Goal: Task Accomplishment & Management: Use online tool/utility

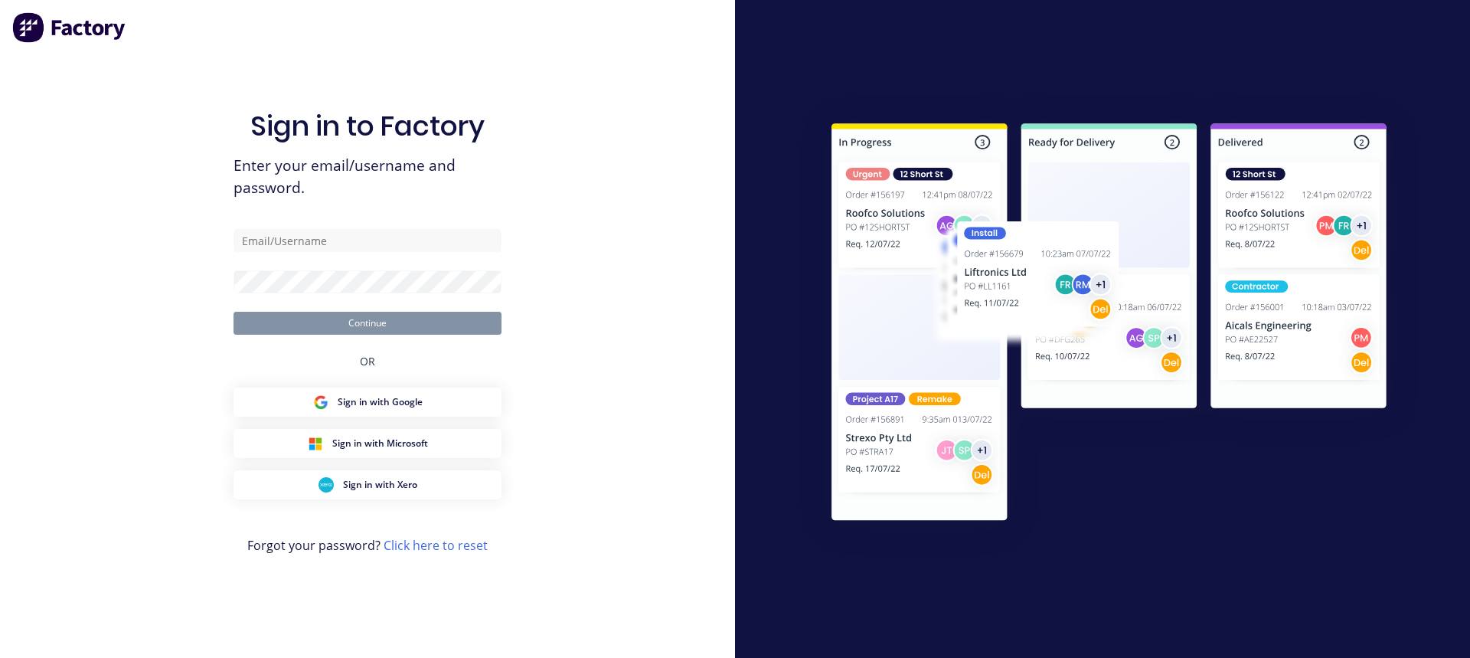
type input "[PERSON_NAME][EMAIL_ADDRESS][DOMAIN_NAME]"
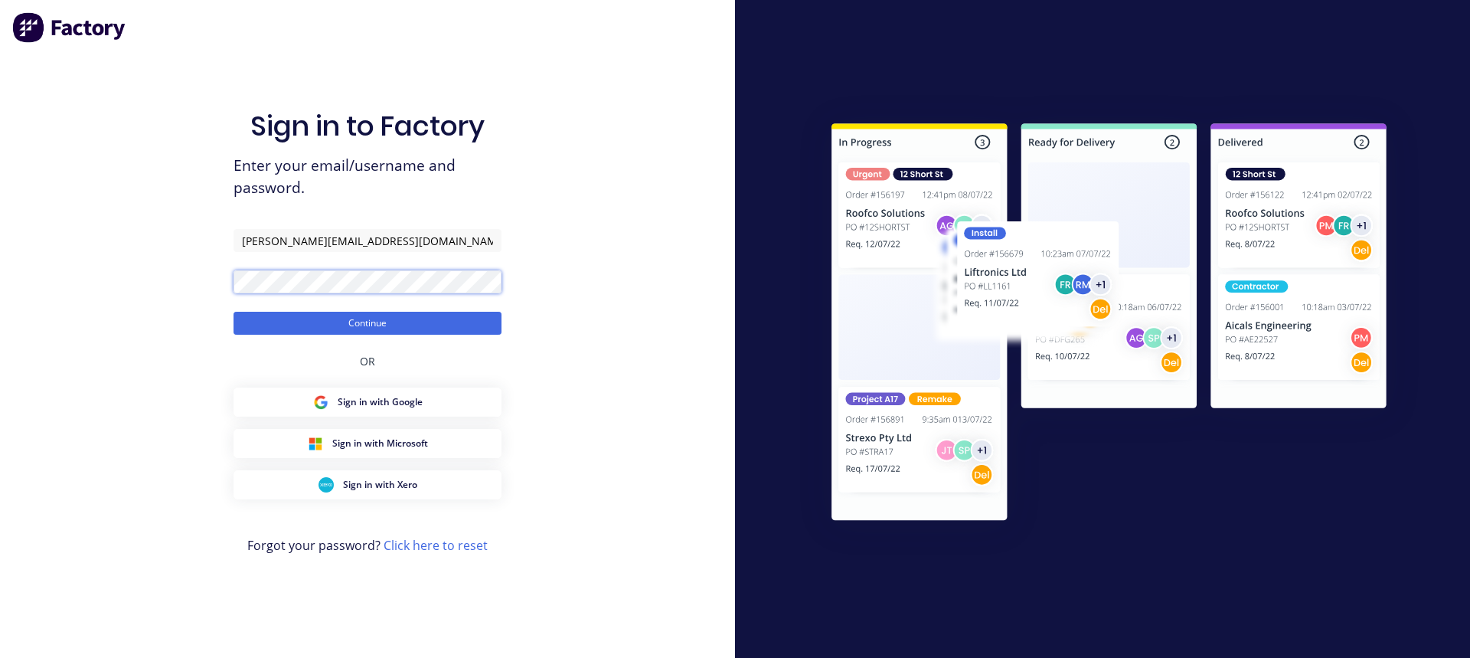
click at [234, 312] on button "Continue" at bounding box center [368, 323] width 268 height 23
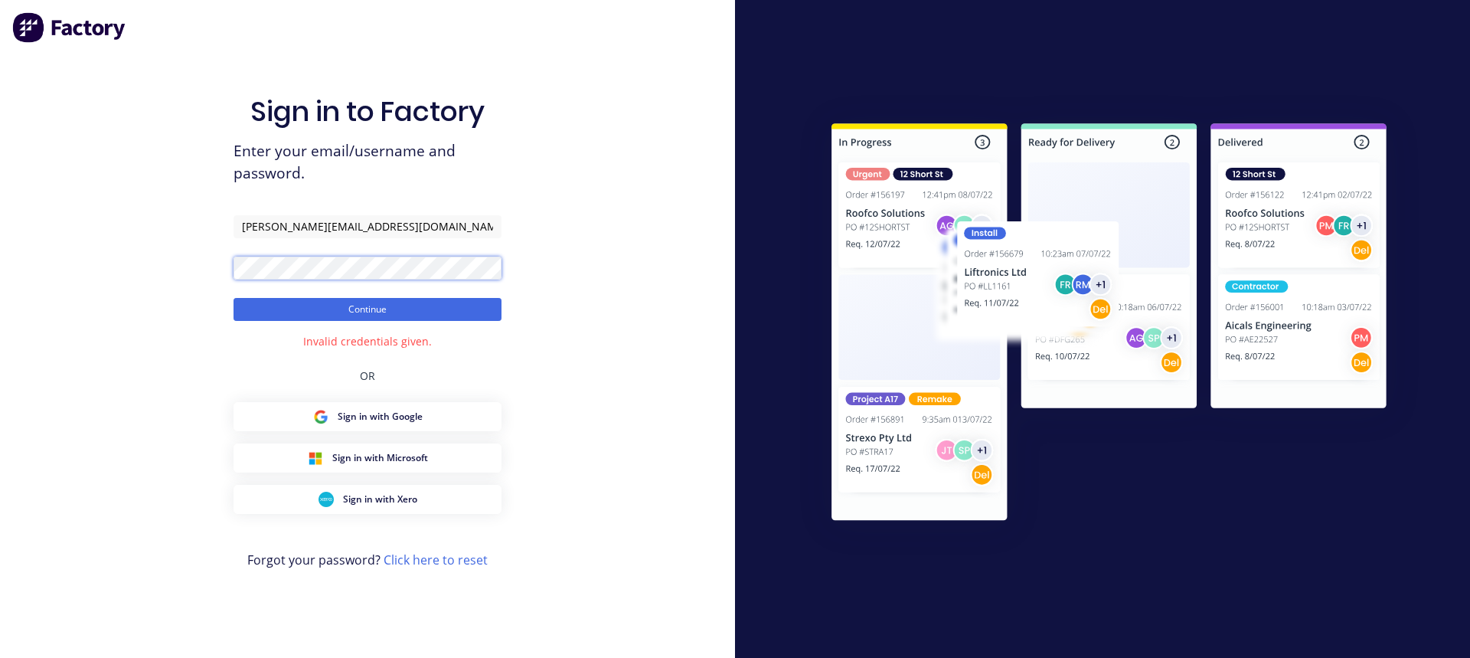
click at [187, 256] on div "Sign in to Factory Enter your email/username and password. [PERSON_NAME][EMAIL_…" at bounding box center [367, 329] width 735 height 658
click at [234, 298] on button "Continue" at bounding box center [368, 309] width 268 height 23
click at [217, 266] on div "Sign in to Factory Enter your email/username and password. [PERSON_NAME][EMAIL_…" at bounding box center [367, 329] width 735 height 658
click at [234, 298] on button "Continue" at bounding box center [368, 309] width 268 height 23
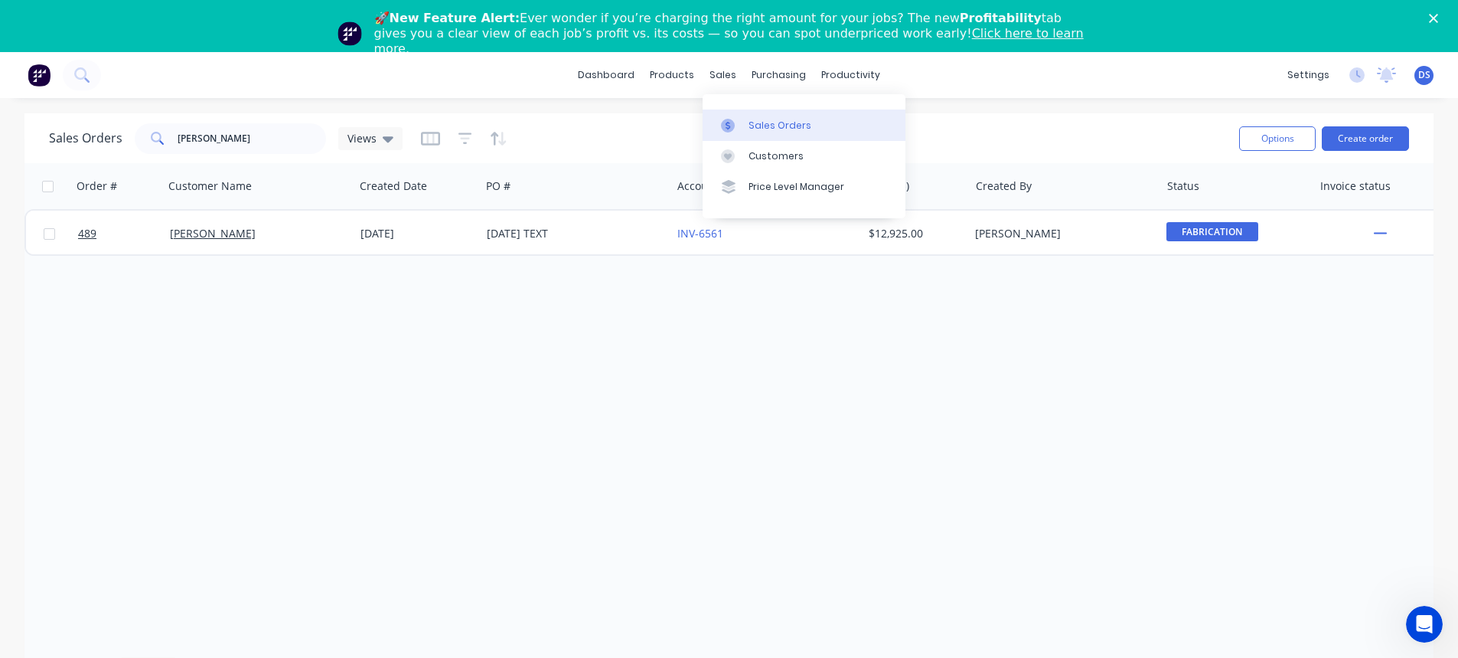
click at [772, 121] on div "Sales Orders" at bounding box center [780, 126] width 63 height 14
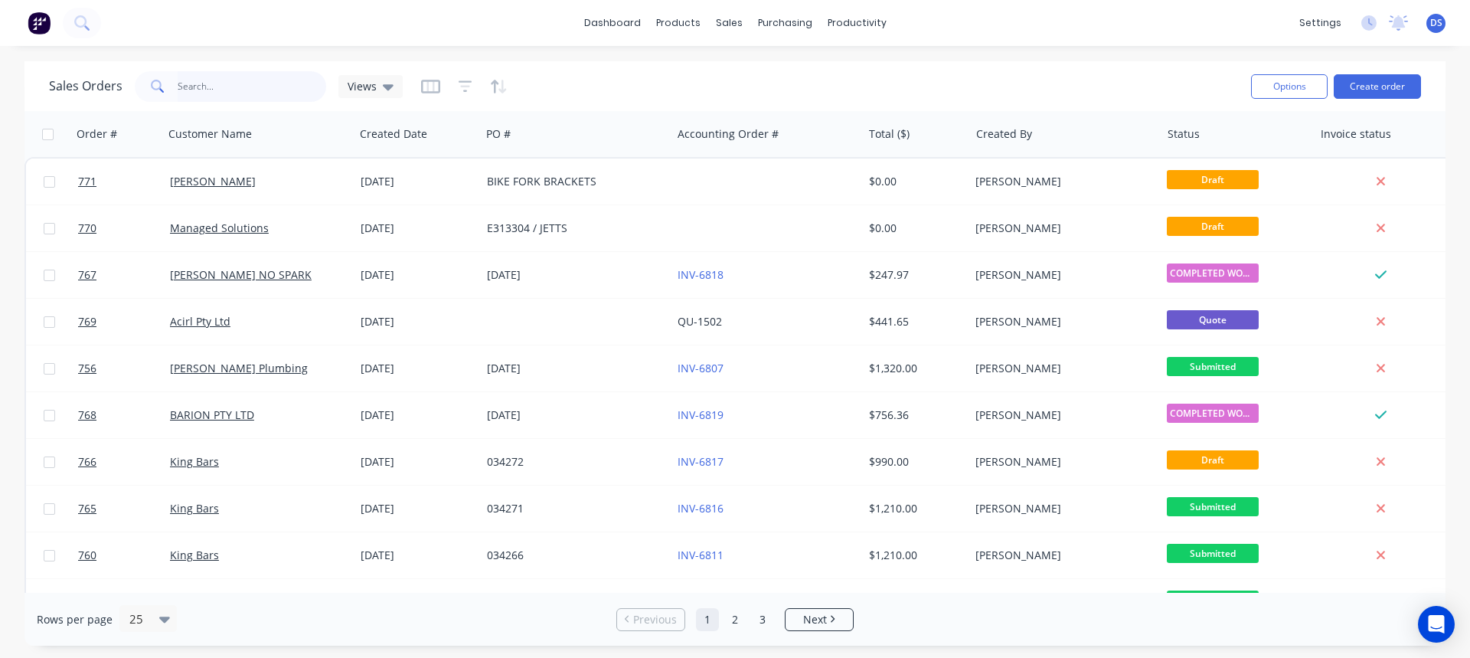
click at [192, 83] on input "text" at bounding box center [252, 86] width 149 height 31
type input "wedding"
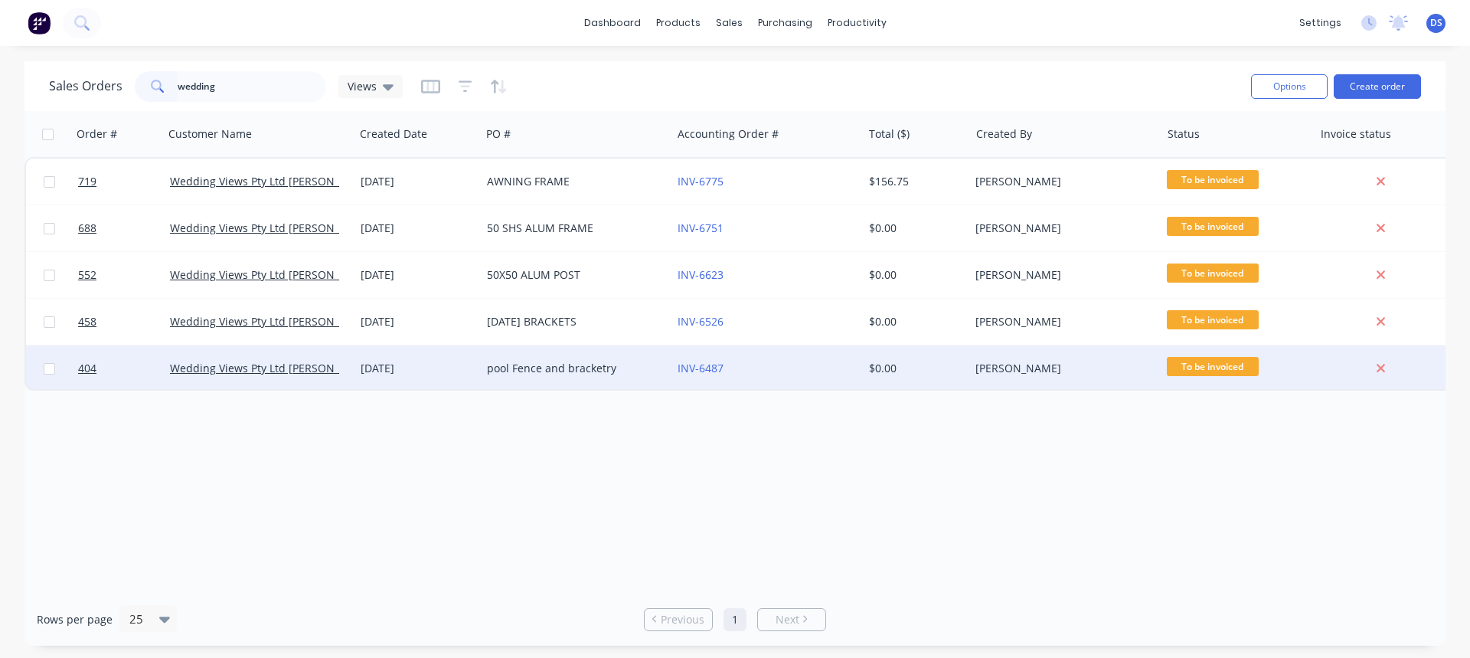
click at [550, 367] on div "pool Fence and bracketry" at bounding box center [572, 368] width 170 height 15
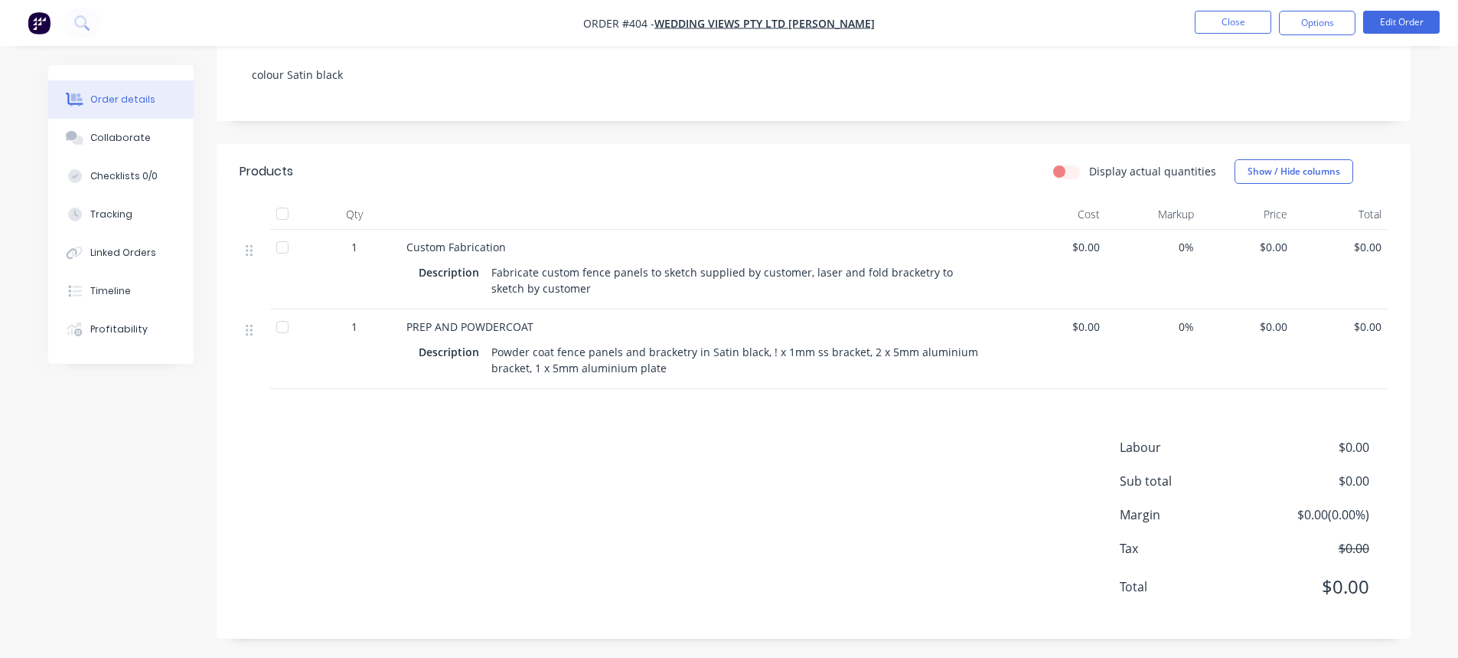
scroll to position [270, 0]
click at [119, 132] on div "Collaborate" at bounding box center [120, 138] width 60 height 14
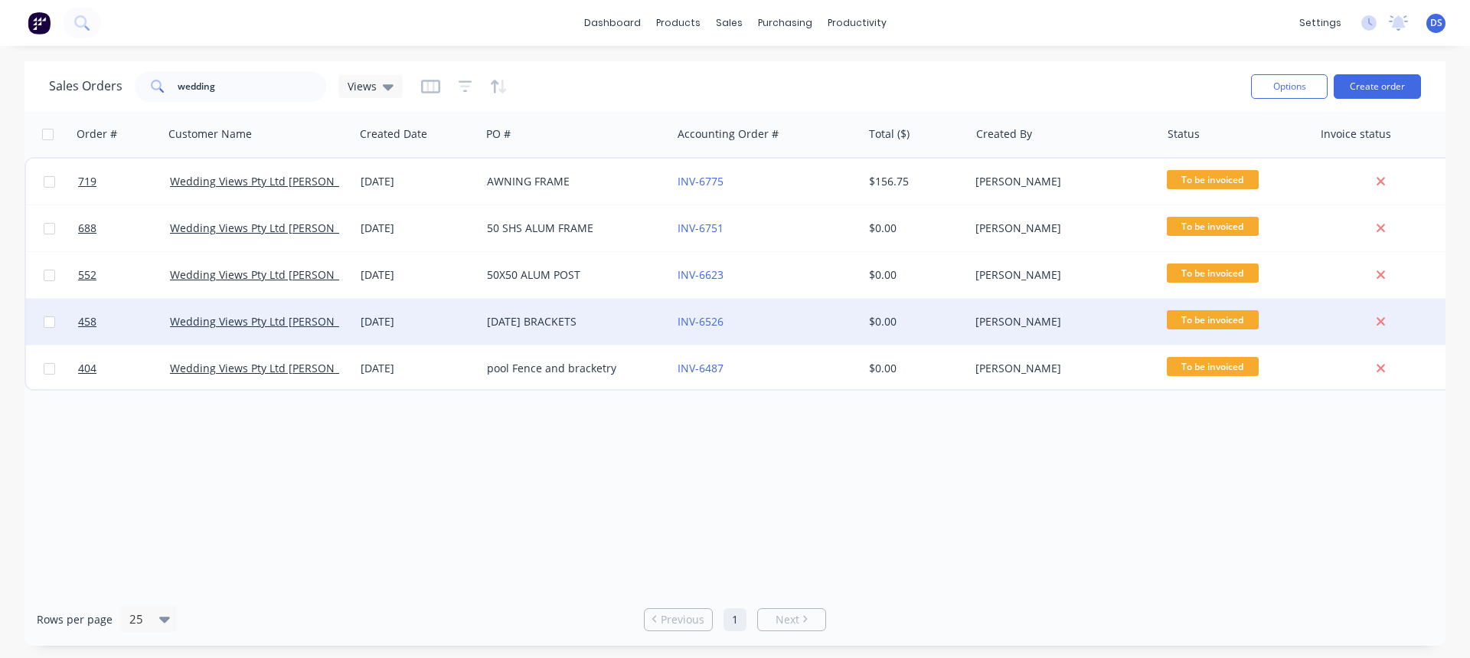
click at [590, 318] on div "[DATE] BRACKETS" at bounding box center [572, 321] width 170 height 15
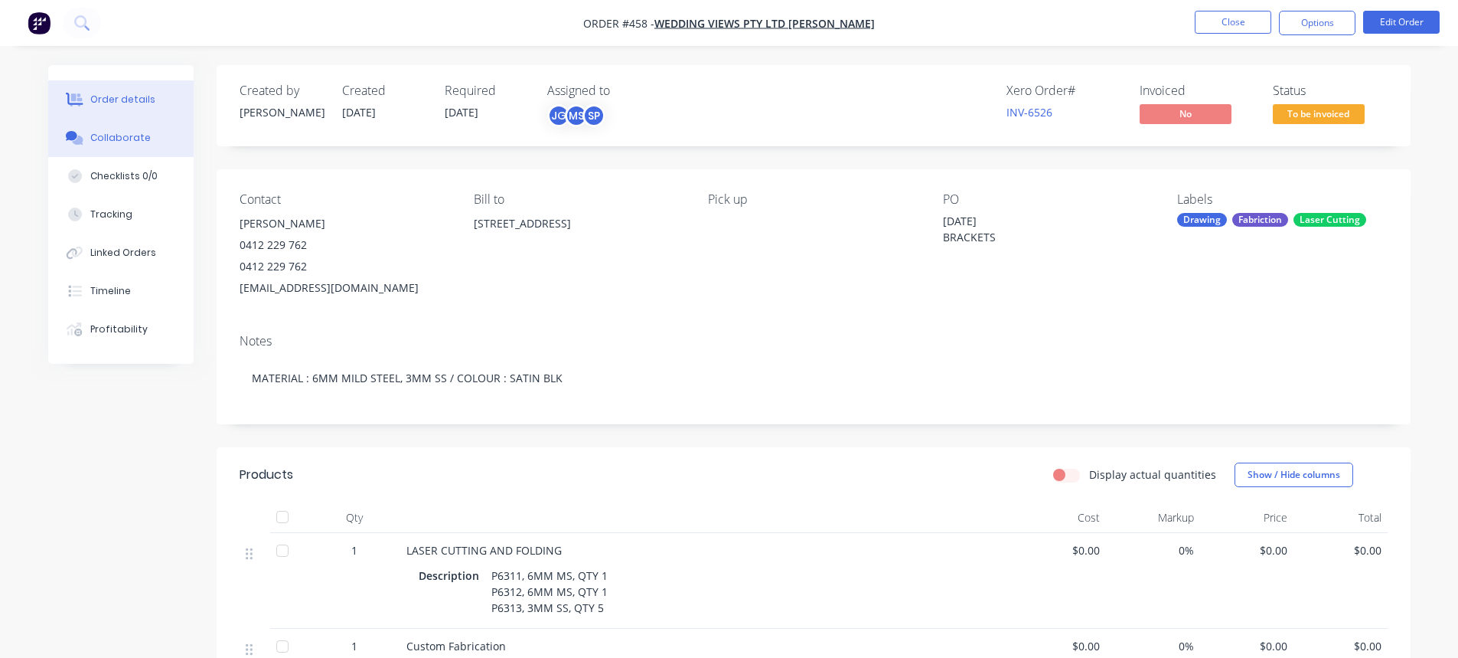
click at [120, 134] on div "Collaborate" at bounding box center [120, 138] width 60 height 14
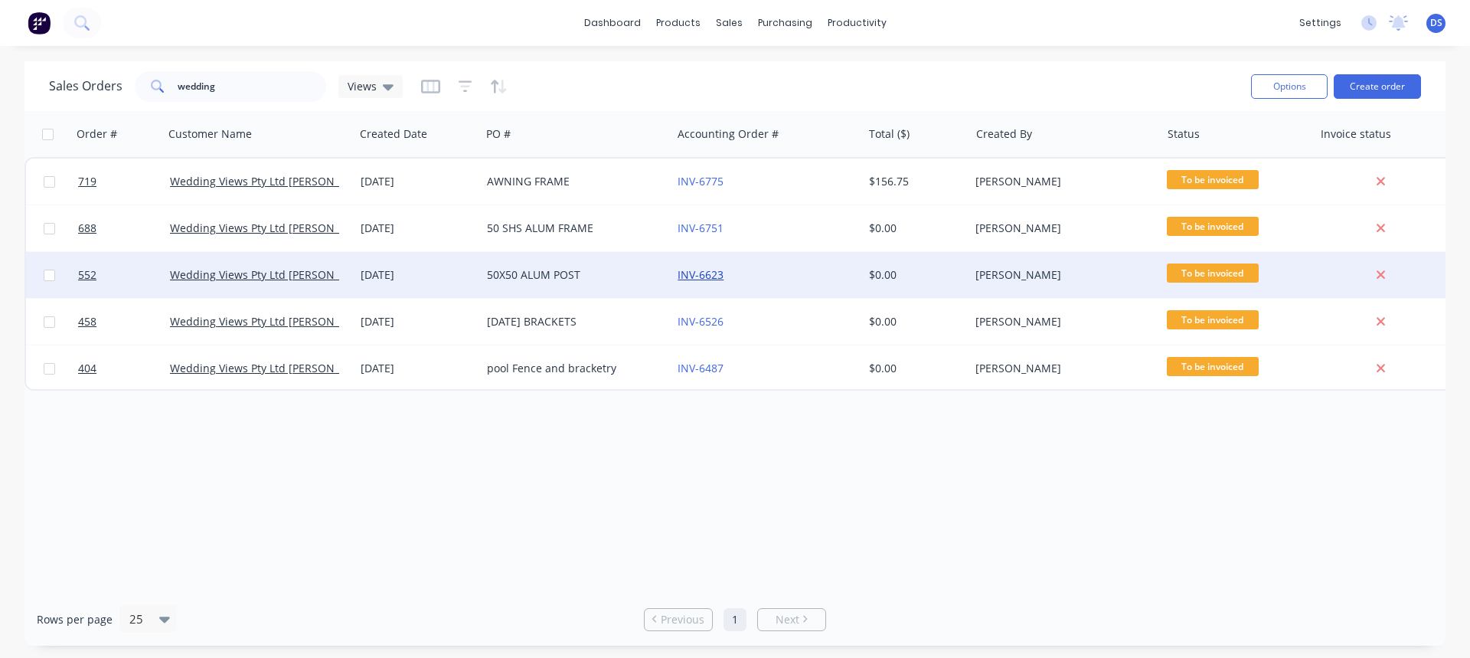
click at [697, 275] on link "INV-6623" at bounding box center [701, 274] width 46 height 15
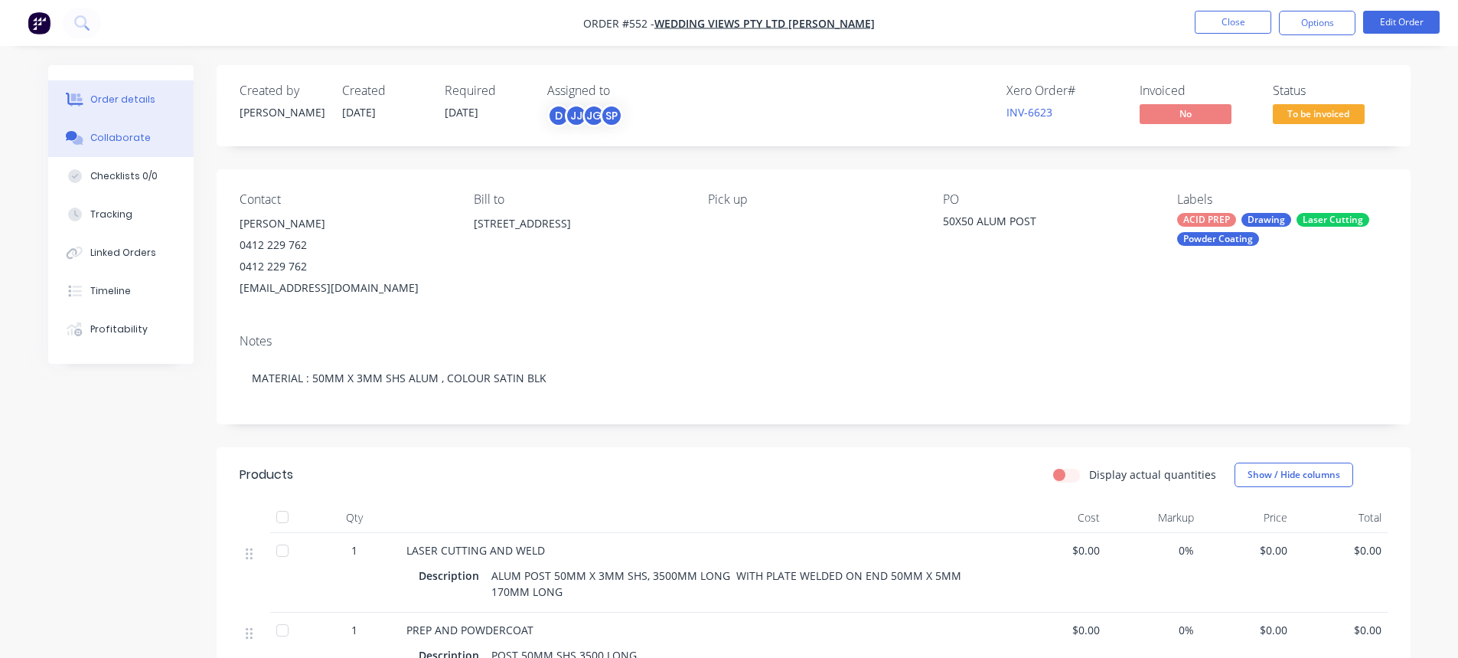
click at [148, 145] on button "Collaborate" at bounding box center [120, 138] width 145 height 38
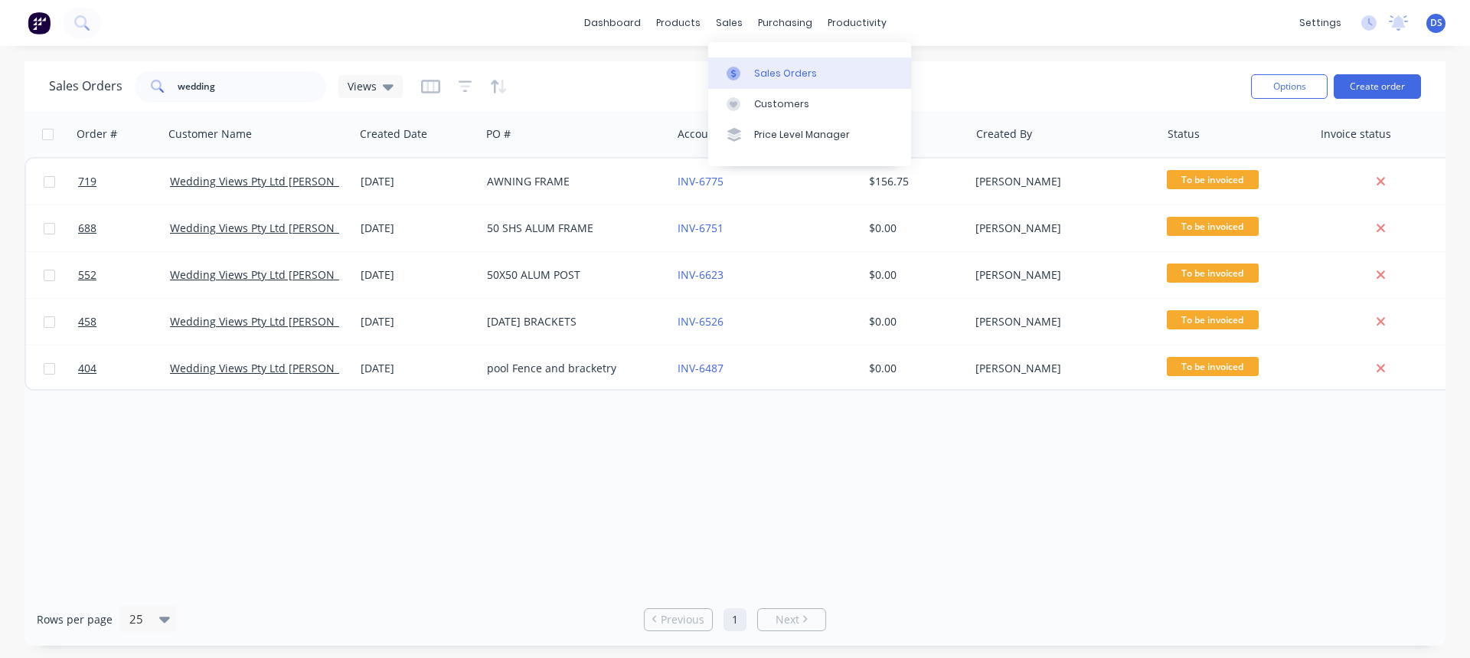
click at [780, 71] on div "Sales Orders" at bounding box center [785, 74] width 63 height 14
click at [792, 70] on div "Sales Orders" at bounding box center [785, 74] width 63 height 14
click at [225, 90] on input "wedding" at bounding box center [252, 86] width 149 height 31
drag, startPoint x: 237, startPoint y: 87, endPoint x: 161, endPoint y: 98, distance: 76.5
click at [161, 98] on div "wedding" at bounding box center [230, 86] width 191 height 31
